Goal: Transaction & Acquisition: Purchase product/service

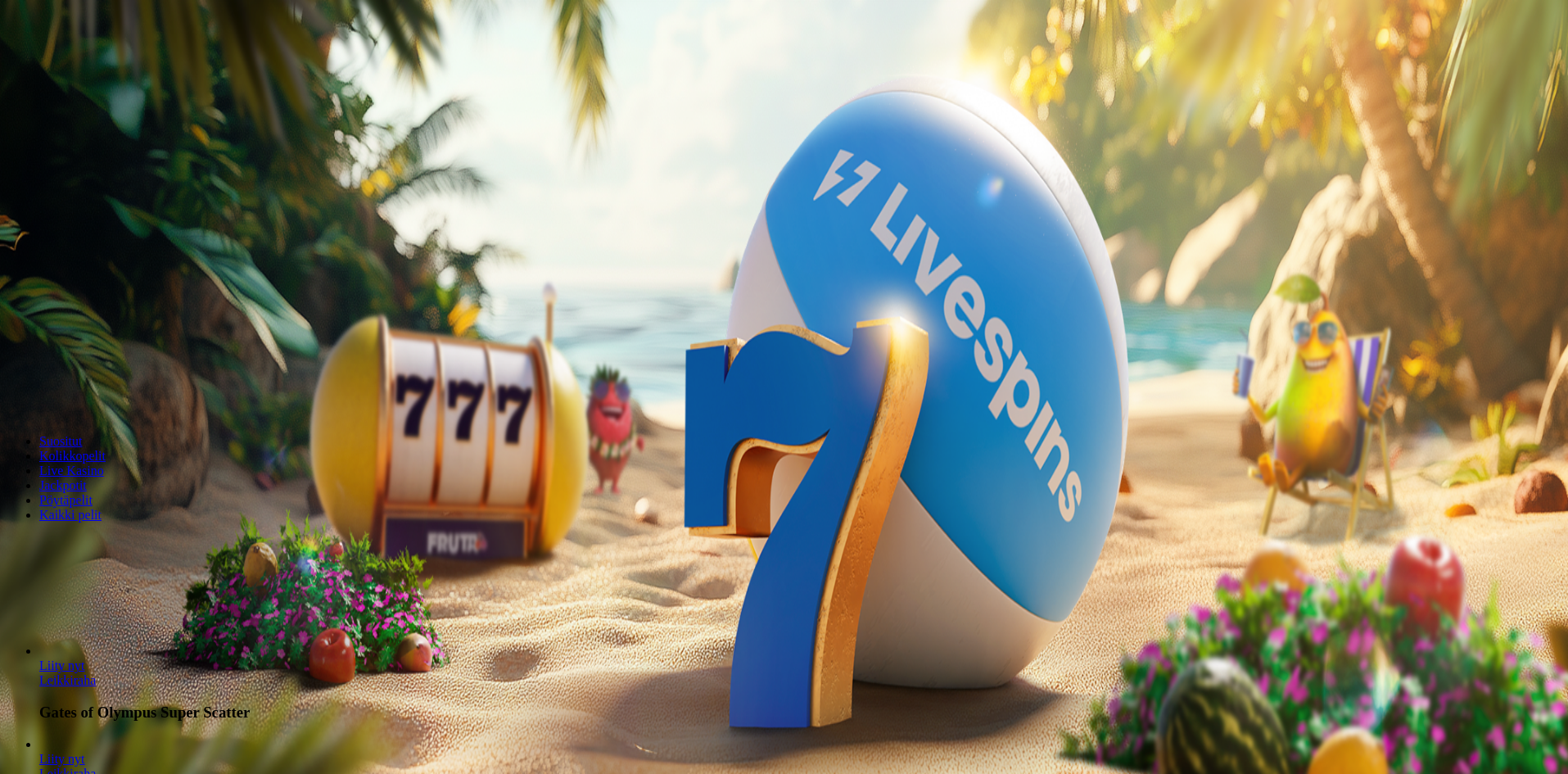
click at [13, 386] on span "minus icon" at bounding box center [13, 386] width 0 height 0
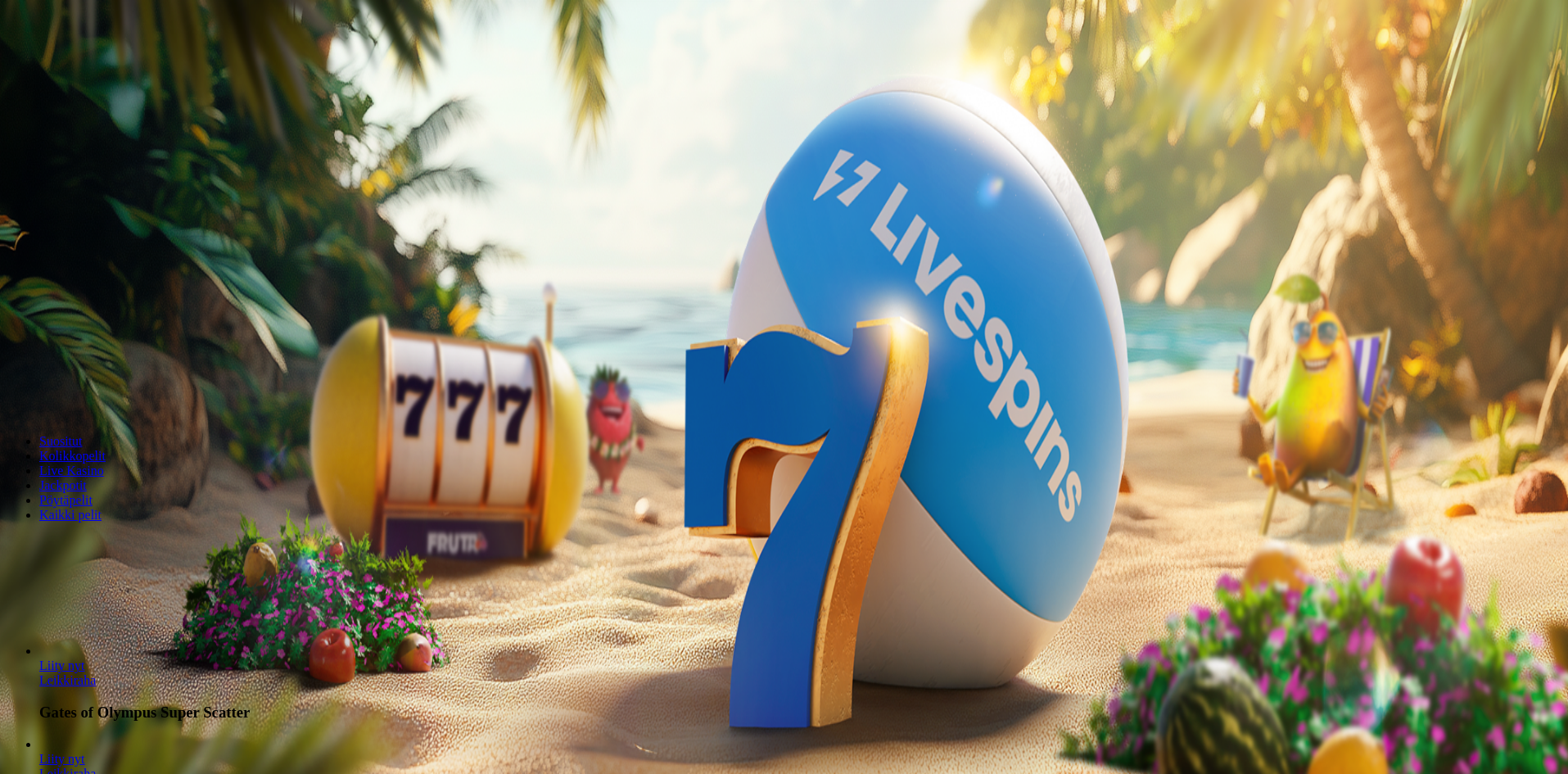
click at [13, 386] on span "minus icon" at bounding box center [13, 386] width 0 height 0
type input "**"
